Goal: Task Accomplishment & Management: Use online tool/utility

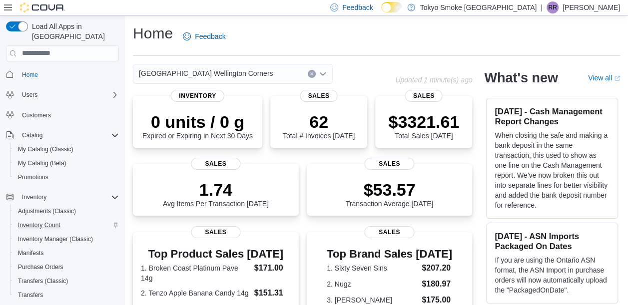
scroll to position [123, 0]
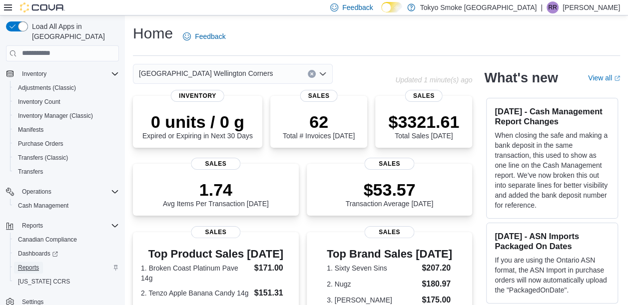
click at [25, 264] on span "Reports" at bounding box center [28, 268] width 21 height 8
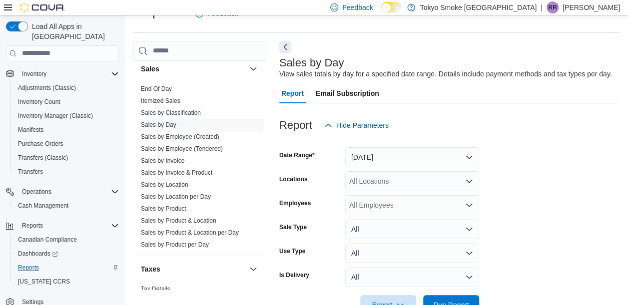
scroll to position [652, 0]
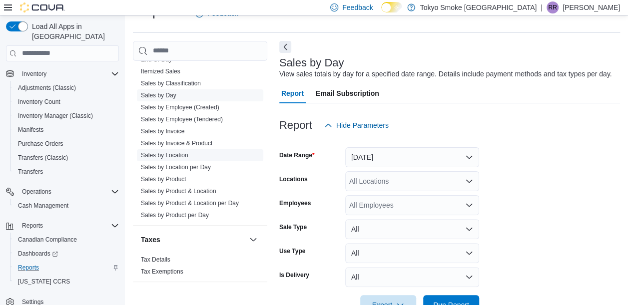
click at [178, 155] on link "Sales by Location" at bounding box center [164, 155] width 47 height 7
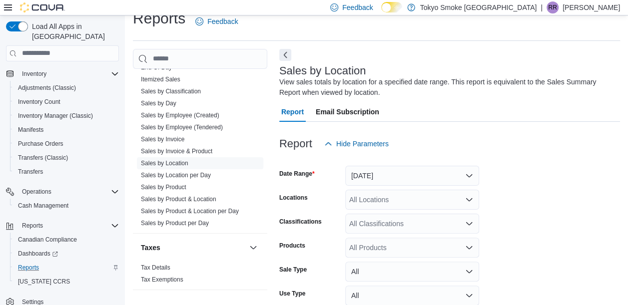
scroll to position [33, 0]
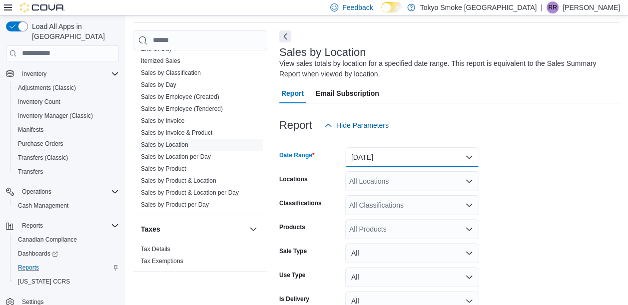
click at [453, 161] on button "Yesterday" at bounding box center [412, 157] width 134 height 20
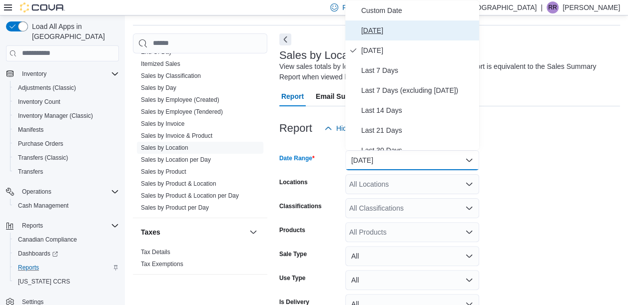
click at [374, 25] on span "Today" at bounding box center [418, 30] width 114 height 12
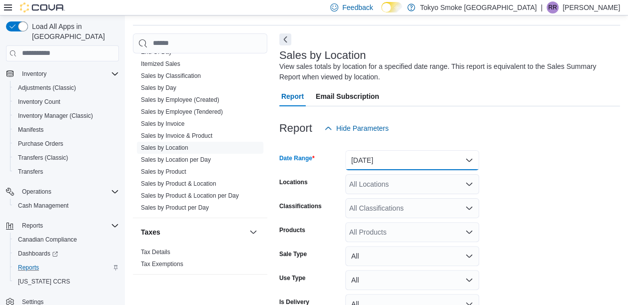
scroll to position [87, 0]
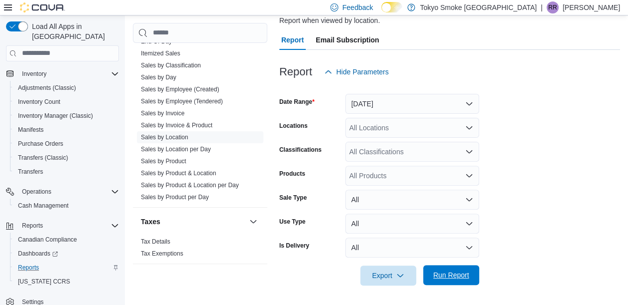
click at [446, 275] on span "Run Report" at bounding box center [451, 275] width 36 height 10
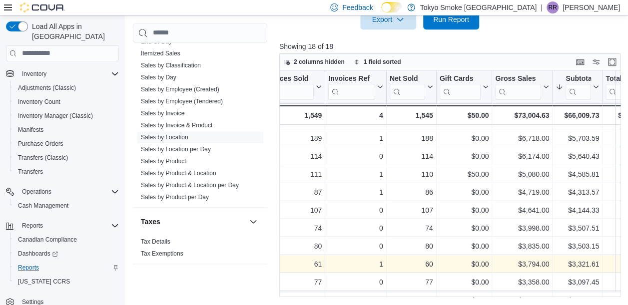
scroll to position [31, 131]
